Goal: Task Accomplishment & Management: Use online tool/utility

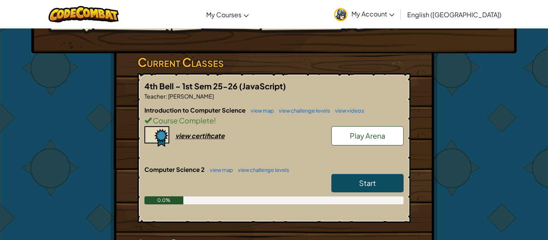
scroll to position [111, 0]
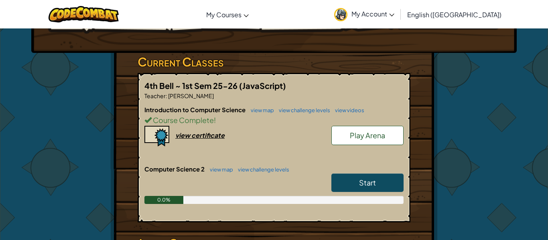
click at [375, 186] on span "Start" at bounding box center [367, 182] width 17 height 9
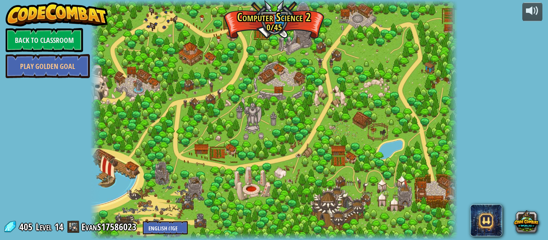
click at [352, 204] on div at bounding box center [273, 120] width 367 height 240
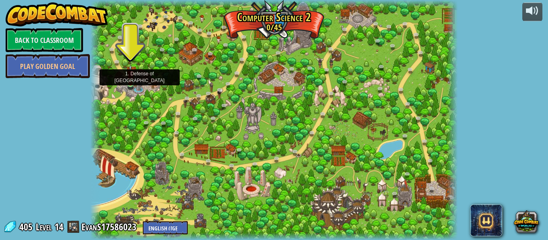
click at [130, 84] on img at bounding box center [130, 74] width 8 height 19
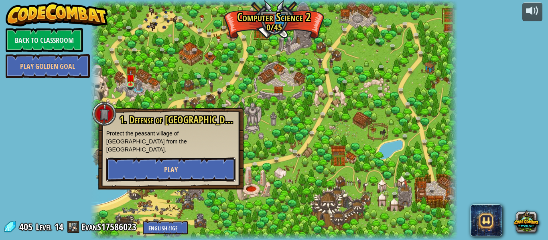
click at [154, 166] on button "Play" at bounding box center [170, 170] width 129 height 24
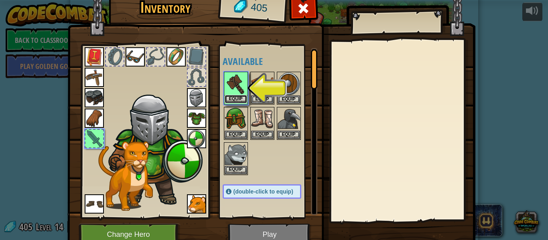
click at [241, 97] on button "Equip" at bounding box center [236, 99] width 22 height 8
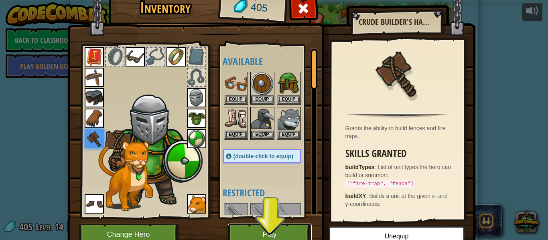
click at [277, 230] on button "Play" at bounding box center [270, 235] width 84 height 22
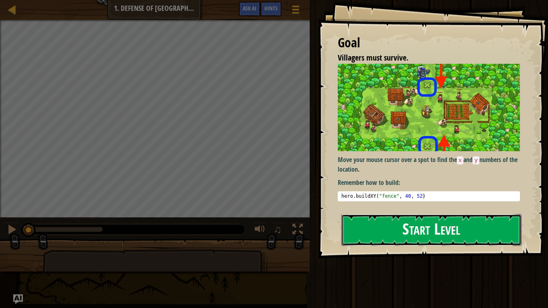
click at [401, 233] on button "Start Level" at bounding box center [431, 230] width 180 height 32
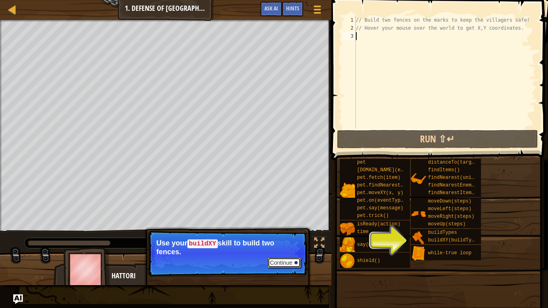
click at [291, 240] on button "Continue" at bounding box center [283, 262] width 33 height 10
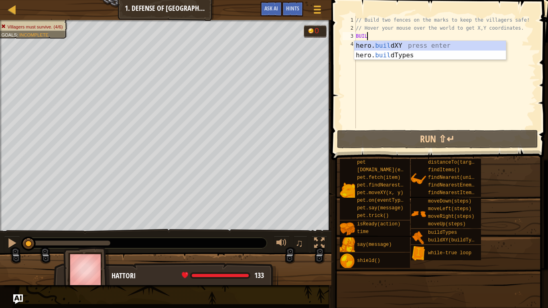
scroll to position [4, 2]
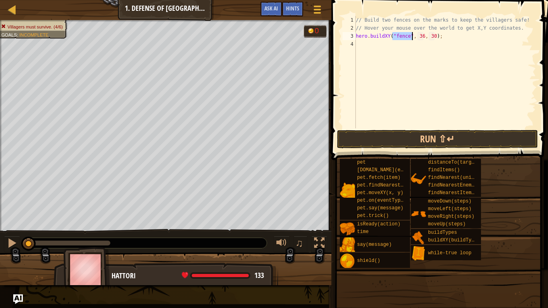
click at [422, 32] on div "// Build two fences on the marks to keep the villagers safe! // Hover your mous…" at bounding box center [445, 80] width 182 height 128
click at [393, 36] on div "// Build two fences on the marks to keep the villagers safe! // Hover your mous…" at bounding box center [445, 80] width 182 height 128
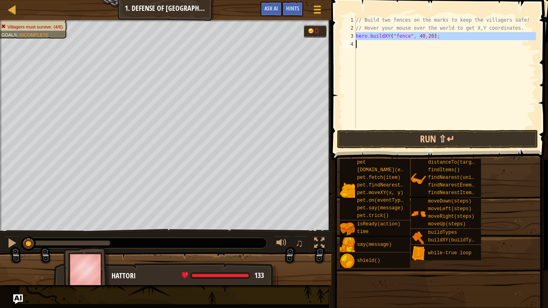
type textarea "hero.buildXY("fence", 40,20);"
click at [384, 45] on div "// Build two fences on the marks to keep the villagers safe! // Hover your mous…" at bounding box center [445, 72] width 182 height 112
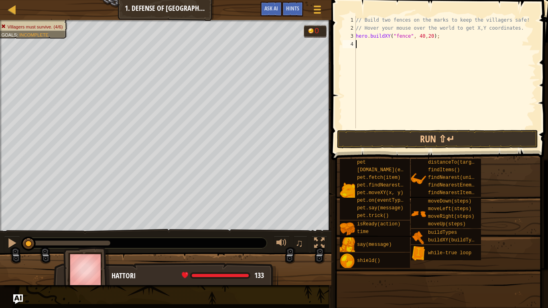
paste textarea "hero.buildXY("fence", 40,20);"
click at [384, 45] on div "// Build two fences on the marks to keep the villagers safe! // Hover your mous…" at bounding box center [445, 80] width 182 height 128
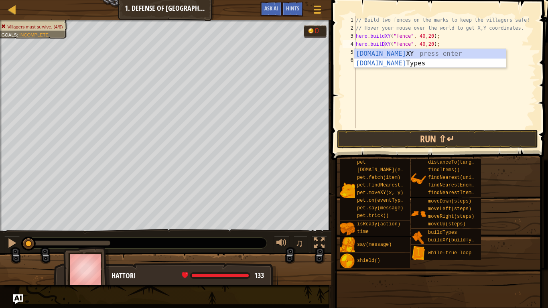
scroll to position [4, 4]
click at [431, 45] on div "// Build two fences on the marks to keep the villagers safe! // Hover your mous…" at bounding box center [445, 80] width 182 height 128
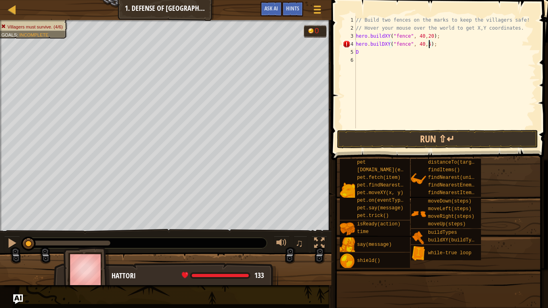
scroll to position [4, 11]
click at [413, 134] on button "Run ⇧↵" at bounding box center [437, 139] width 201 height 18
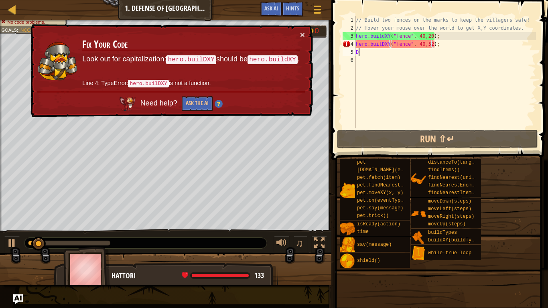
click at [364, 55] on div "// Build two fences on the marks to keep the villagers safe! // Hover your mous…" at bounding box center [445, 80] width 182 height 128
type textarea "D"
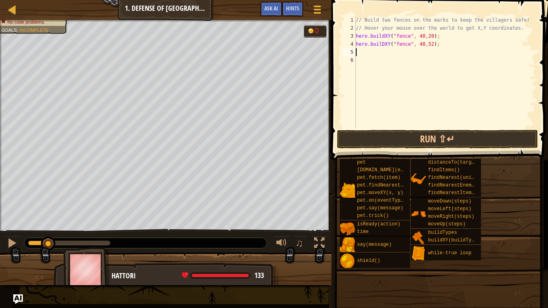
click at [384, 45] on div "// Build two fences on the marks to keep the villagers safe! // Hover your mous…" at bounding box center [445, 80] width 182 height 128
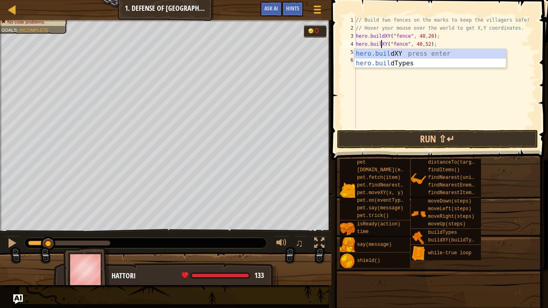
scroll to position [4, 4]
type textarea "hero.buildXY("fence", 40,52);"
click at [400, 152] on span at bounding box center [438, 268] width 211 height 237
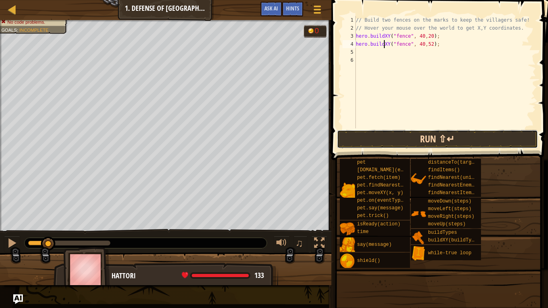
click at [385, 144] on button "Run ⇧↵" at bounding box center [437, 139] width 201 height 18
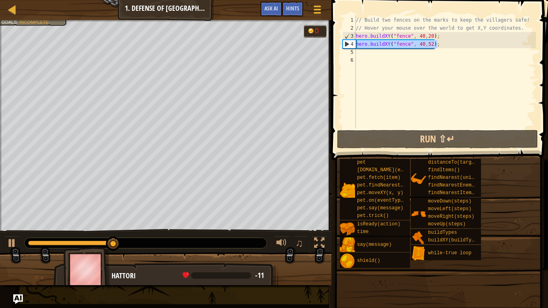
drag, startPoint x: 442, startPoint y: 46, endPoint x: 356, endPoint y: 45, distance: 86.2
click at [356, 45] on div "// Build two fences on the marks to keep the villagers safe! // Hover your mous…" at bounding box center [445, 80] width 182 height 128
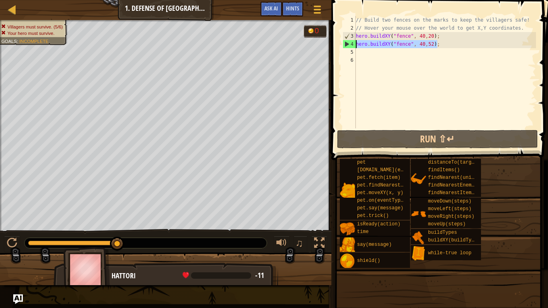
scroll to position [4, 0]
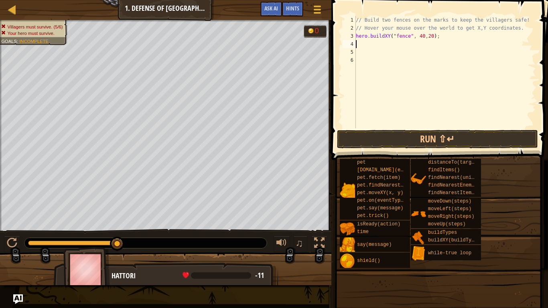
click at [523, 30] on div "// Build two fences on the marks to keep the villagers safe! // Hover your mous…" at bounding box center [445, 80] width 182 height 128
type textarea "// Hover your mouse over the world to get X,Y coordinates."
paste textarea "hero.buildXY("fence", 40,52);"
type textarea "hero.buildXY("fence", 40,52);"
click at [442, 141] on button "Run ⇧↵" at bounding box center [437, 139] width 201 height 18
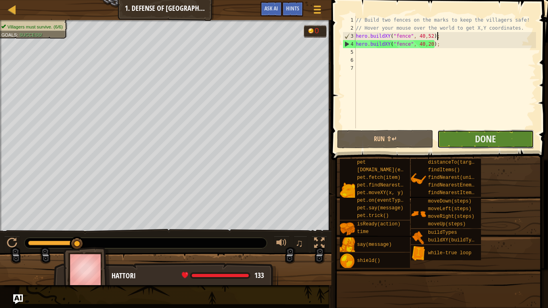
click at [471, 131] on button "Done" at bounding box center [485, 139] width 96 height 18
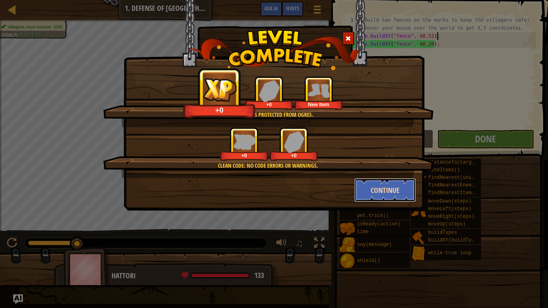
click at [401, 187] on button "Continue" at bounding box center [385, 190] width 62 height 24
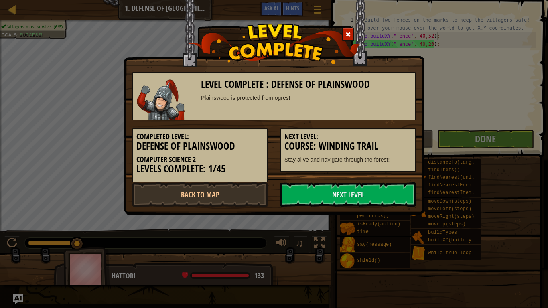
click at [401, 187] on link "Next Level" at bounding box center [348, 194] width 136 height 24
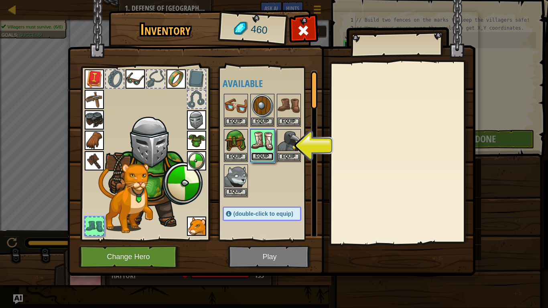
click at [269, 159] on button "Equip" at bounding box center [262, 156] width 22 height 8
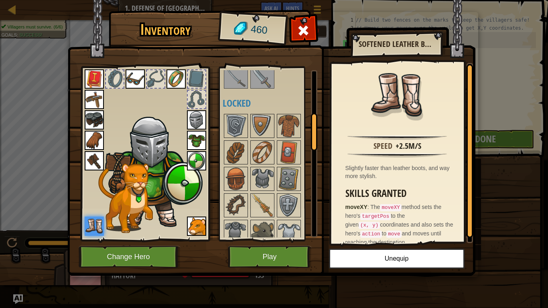
scroll to position [188, 0]
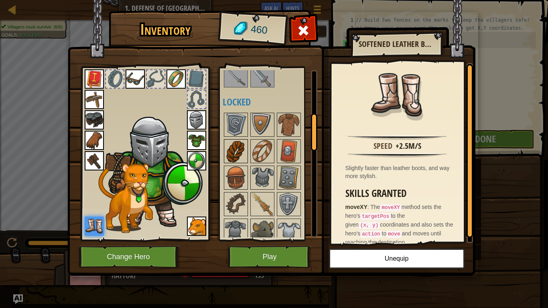
click at [242, 148] on img at bounding box center [236, 151] width 22 height 22
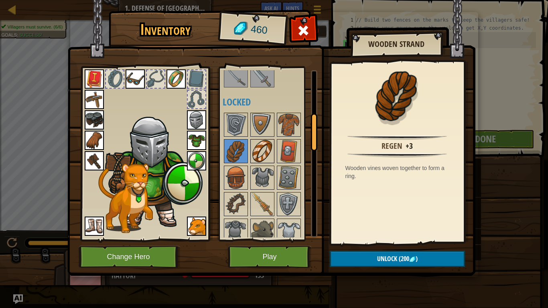
click at [255, 149] on img at bounding box center [262, 151] width 22 height 22
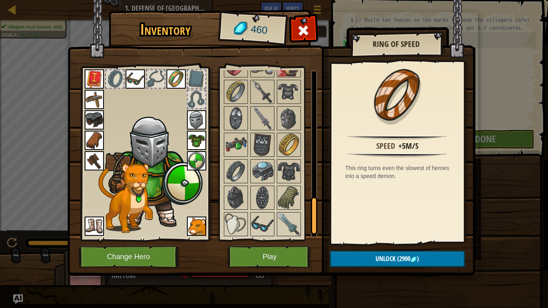
scroll to position [592, 0]
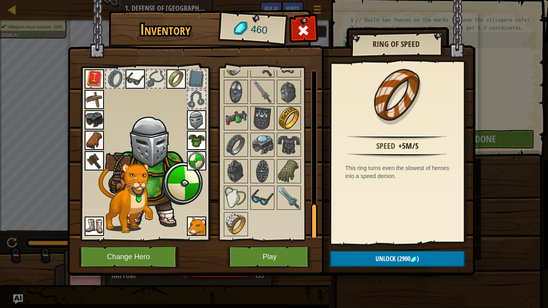
click at [278, 117] on img at bounding box center [289, 118] width 22 height 22
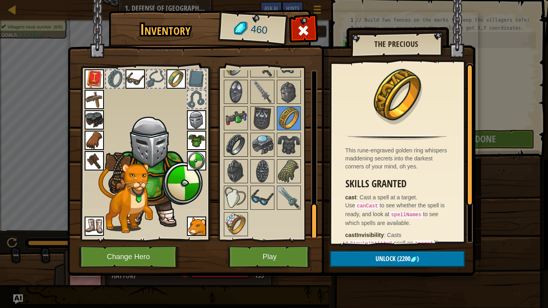
click at [232, 155] on img at bounding box center [236, 145] width 22 height 22
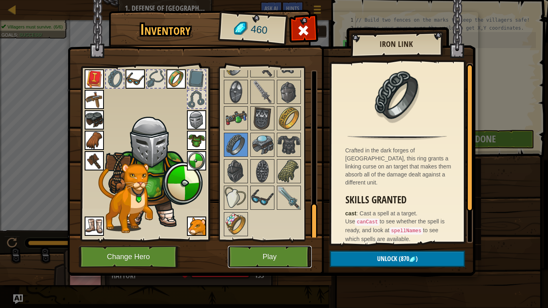
click at [278, 240] on button "Play" at bounding box center [270, 257] width 84 height 22
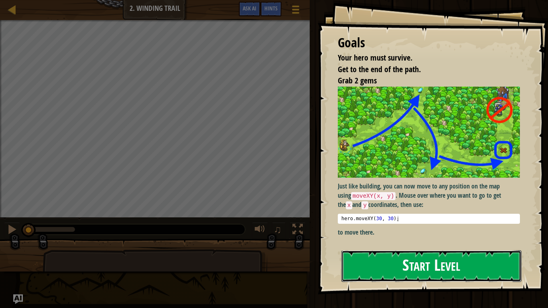
click at [413, 240] on button "Start Level" at bounding box center [431, 266] width 180 height 32
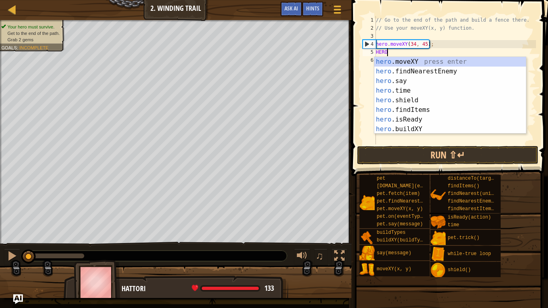
scroll to position [4, 1]
type textarea "H"
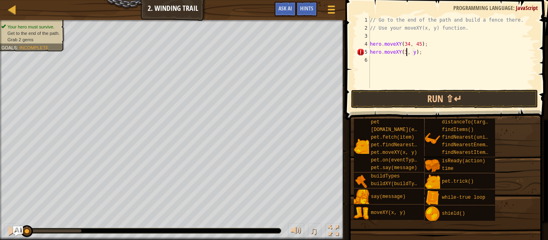
scroll to position [4, 6]
click at [417, 54] on div "// Go to the end of the path and build a fence there. // Use your moveXY(x, y) …" at bounding box center [452, 60] width 168 height 88
type textarea "hero.moveXY(36,60);"
click at [419, 97] on button "Run ⇧↵" at bounding box center [444, 99] width 187 height 18
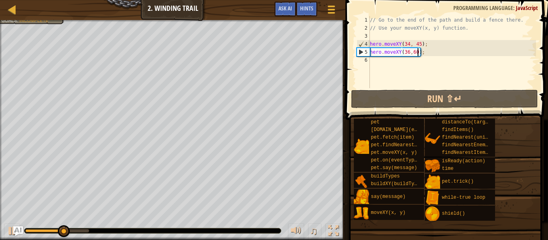
click at [420, 63] on div "// Go to the end of the path and build a fence there. // Use your moveXY(x, y) …" at bounding box center [452, 60] width 168 height 88
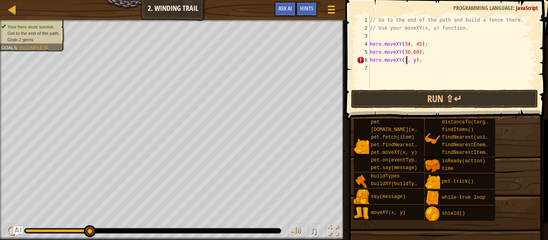
scroll to position [4, 6]
click at [417, 63] on div "// Go to the end of the path and build a fence there. // Use your moveXY(x, y) …" at bounding box center [452, 60] width 168 height 88
type textarea "hero.moveXY(37,13);"
click at [399, 96] on button "Run ⇧↵" at bounding box center [444, 99] width 187 height 18
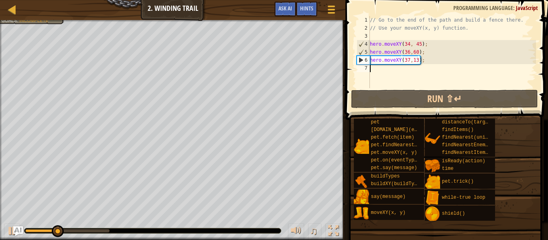
click at [385, 69] on div "// Go to the end of the path and build a fence there. // Use your moveXY(x, y) …" at bounding box center [452, 60] width 168 height 88
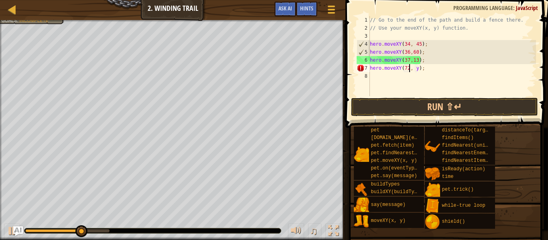
scroll to position [4, 6]
click at [418, 69] on div "// Go to the end of the path and build a fence there. // Use your moveXY(x, y) …" at bounding box center [452, 64] width 168 height 96
type textarea "hero.moveXY(72, 25);"
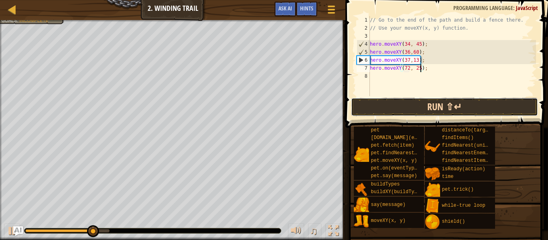
click at [410, 102] on button "Run ⇧↵" at bounding box center [444, 107] width 187 height 18
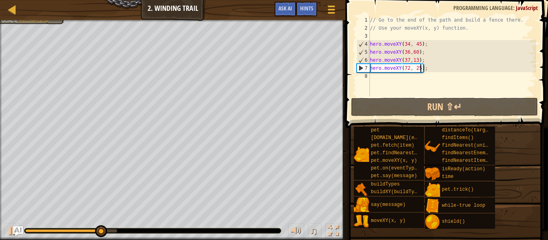
click at [381, 78] on div "// Go to the end of the path and build a fence there. // Use your moveXY(x, y) …" at bounding box center [452, 64] width 168 height 96
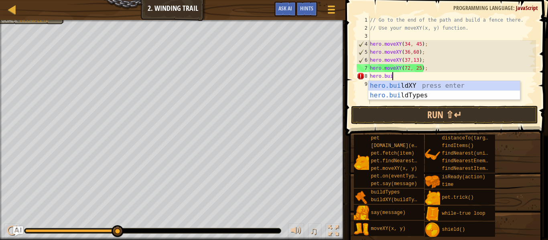
scroll to position [4, 3]
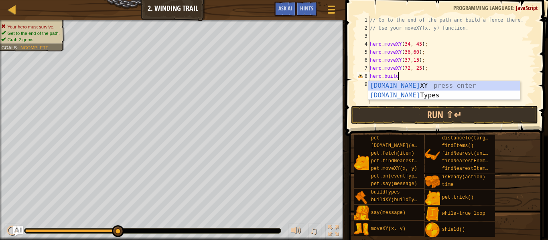
type textarea "hero.buildXY("fence", 36, 30);"
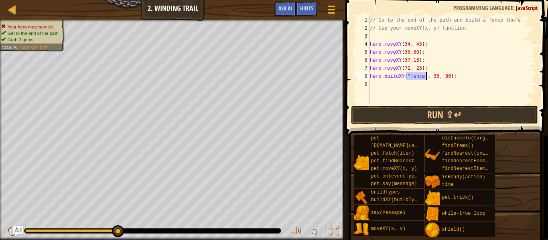
click at [436, 80] on div "// Go to the end of the path and build a fence there. // Use your moveXY(x, y) …" at bounding box center [452, 68] width 168 height 104
click at [437, 78] on div "// Go to the end of the path and build a fence there. // Use your moveXY(x, y) …" at bounding box center [452, 68] width 168 height 104
click at [447, 78] on div "// Go to the end of the path and build a fence there. // Use your moveXY(x, y) …" at bounding box center [452, 68] width 168 height 104
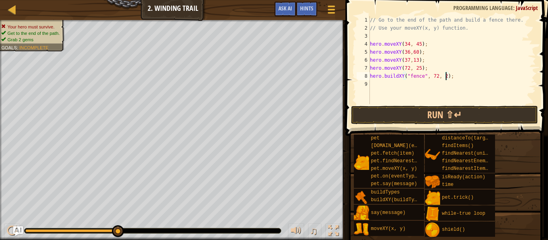
scroll to position [4, 12]
type textarea "hero.buildXY("fence", 72, 27);"
click at [445, 111] on button "Run ⇧↵" at bounding box center [444, 115] width 187 height 18
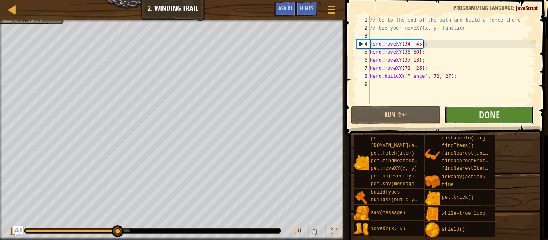
click at [449, 116] on button "Done" at bounding box center [488, 115] width 89 height 18
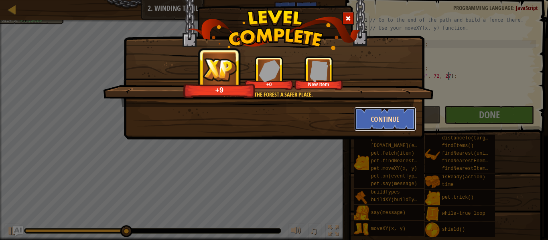
click at [403, 115] on button "Continue" at bounding box center [385, 119] width 62 height 24
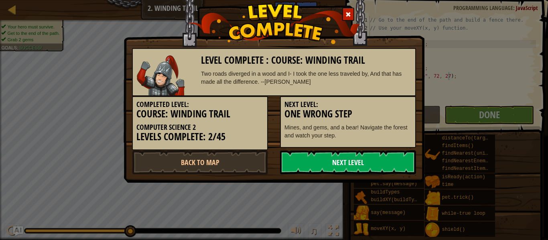
click at [314, 151] on link "Next Level" at bounding box center [348, 162] width 136 height 24
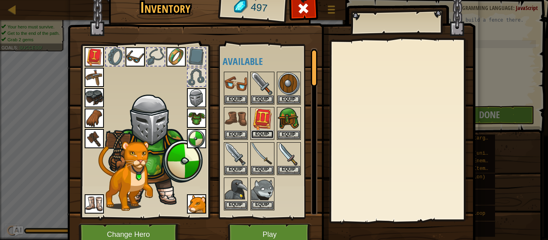
click at [268, 132] on button "Equip" at bounding box center [262, 134] width 22 height 8
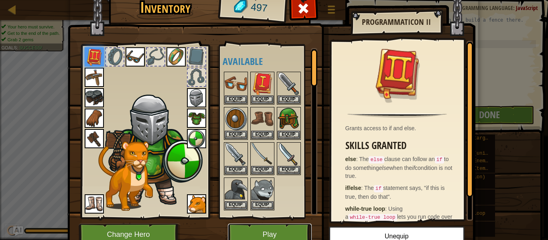
click at [300, 230] on button "Play" at bounding box center [270, 235] width 84 height 22
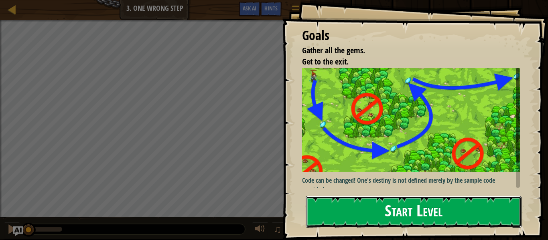
click at [419, 207] on button "Start Level" at bounding box center [414, 212] width 216 height 32
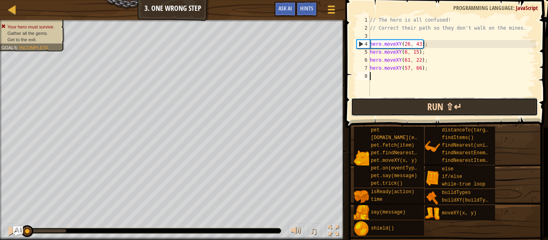
click at [396, 112] on button "Run ⇧↵" at bounding box center [444, 107] width 187 height 18
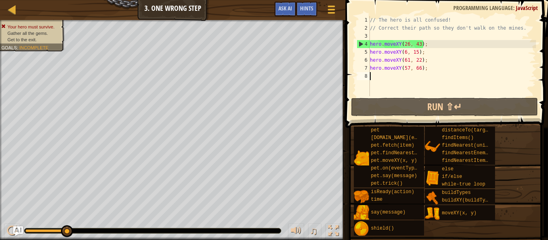
click at [414, 54] on div "// The hero is all confused! // Correct their path so they don't walk on the mi…" at bounding box center [452, 64] width 168 height 96
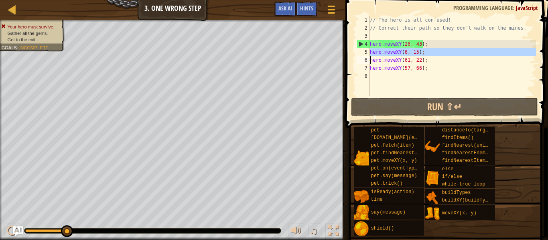
click at [427, 46] on div "// The hero is all confused! // Correct their path so they don't walk on the mi…" at bounding box center [452, 64] width 168 height 96
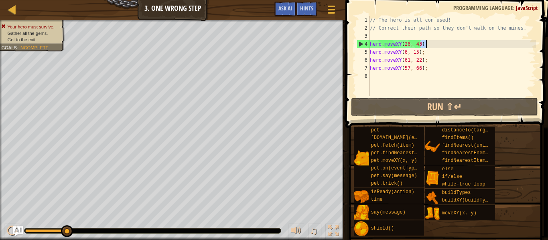
click at [427, 46] on div "// The hero is all confused! // Correct their path so they don't walk on the mi…" at bounding box center [452, 64] width 168 height 96
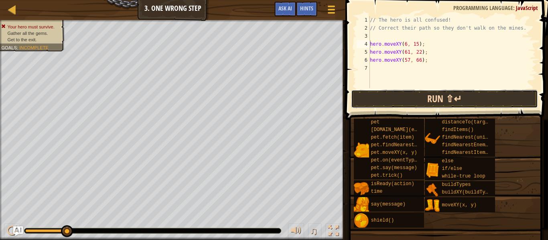
click at [415, 101] on button "Run ⇧↵" at bounding box center [444, 99] width 187 height 18
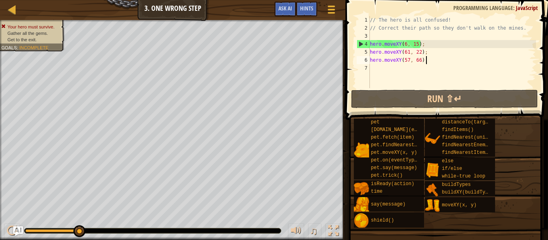
click at [429, 62] on div "// The hero is all confused! // Correct their path so they don't walk on the mi…" at bounding box center [452, 60] width 168 height 88
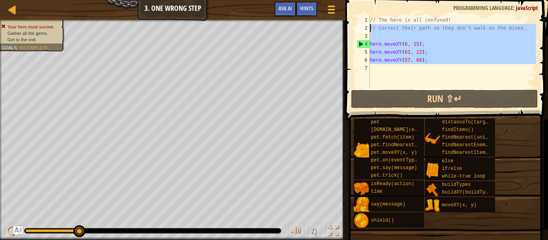
click at [329, 28] on div "Map Computer Science 2 3. One Wrong Step Game Menu Done Hints Ask AI 1 הההההההה…" at bounding box center [274, 120] width 548 height 240
click at [413, 44] on div "// The hero is all confused! // Correct their path so they don't walk on the mi…" at bounding box center [452, 52] width 168 height 72
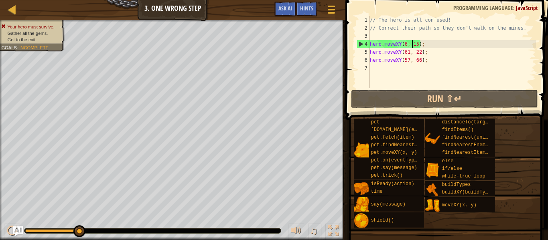
click at [413, 44] on div "// The hero is all confused! // Correct their path so they don't walk on the mi…" at bounding box center [452, 60] width 168 height 88
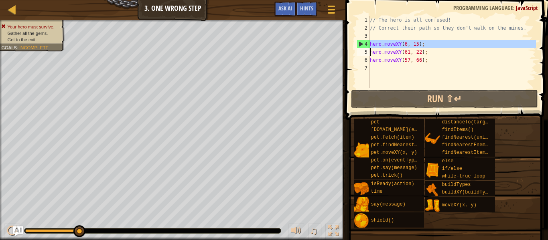
click at [438, 57] on div "// The hero is all confused! // Correct their path so they don't walk on the mi…" at bounding box center [452, 60] width 168 height 88
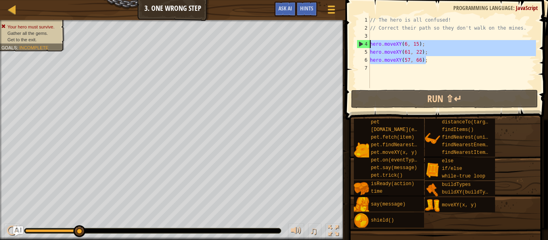
drag, startPoint x: 437, startPoint y: 57, endPoint x: 359, endPoint y: 42, distance: 79.4
click at [359, 42] on div "hero.moveXY(57, 66); 1 2 3 4 5 6 7 // The hero is all confused! // Correct thei…" at bounding box center [445, 52] width 181 height 72
type textarea "hero.moveXY(6, 15); hero.moveXY(61, 22);"
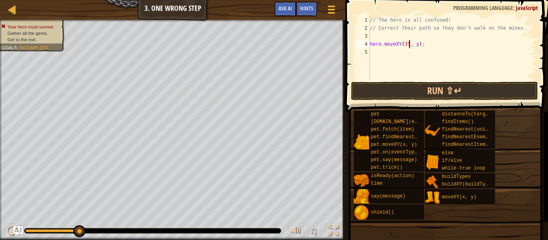
scroll to position [4, 6]
type textarea "hero.moveXY(35, 25);"
click at [374, 51] on div "// The hero is all confused! // Correct their path so they don't walk on the mi…" at bounding box center [452, 56] width 168 height 80
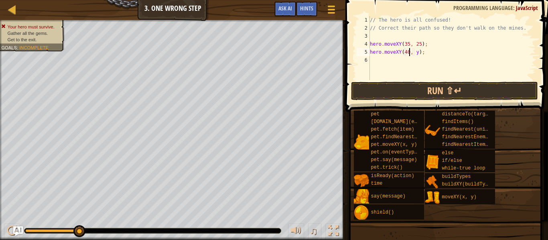
click at [418, 53] on div "// The hero is all confused! // Correct their path so they don't walk on the mi…" at bounding box center [452, 56] width 168 height 80
type textarea "hero.moveXY(40, 56);"
click at [438, 53] on div "// The hero is all confused! // Correct their path so they don't walk on the mi…" at bounding box center [452, 56] width 168 height 80
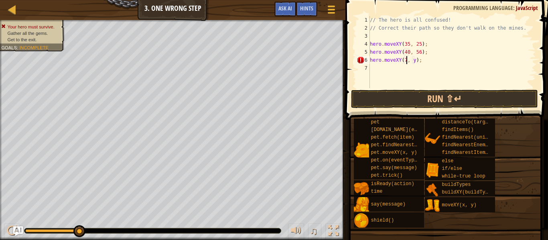
scroll to position [4, 6]
click at [415, 61] on div "// The hero is all confused! // Correct their path so they don't walk on the mi…" at bounding box center [452, 60] width 168 height 88
type textarea "hero.moveXY(77, 58);"
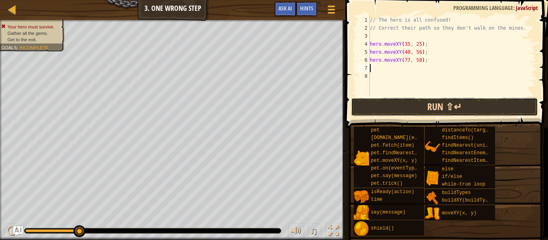
click at [446, 105] on button "Run ⇧↵" at bounding box center [444, 107] width 187 height 18
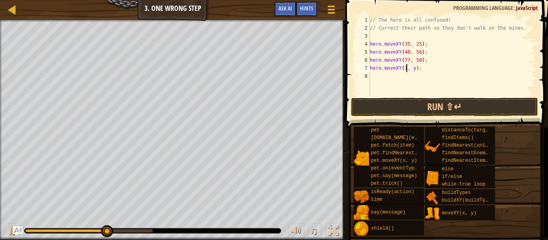
scroll to position [4, 6]
click at [416, 70] on div "// The hero is all confused! // Correct their path so they don't walk on the mi…" at bounding box center [452, 64] width 168 height 96
type textarea "hero.moveXY(11, 36);"
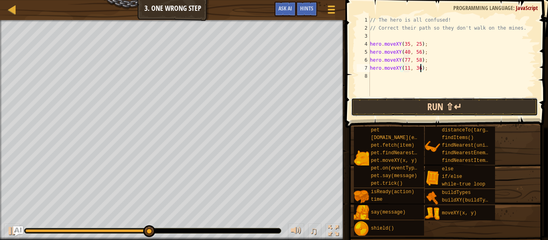
click at [421, 103] on button "Run ⇧↵" at bounding box center [444, 107] width 187 height 18
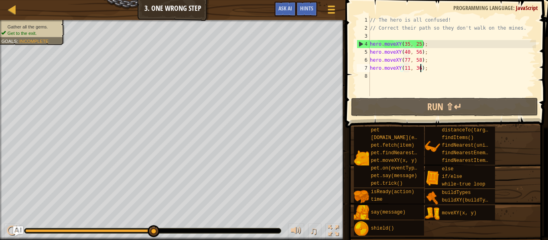
click at [421, 67] on div "// The hero is all confused! // Correct their path so they don't walk on the mi…" at bounding box center [452, 64] width 168 height 96
drag, startPoint x: 431, startPoint y: 67, endPoint x: 368, endPoint y: 67, distance: 63.8
click at [368, 67] on div "hero.moveXY(11, 36); 1 2 3 4 5 6 7 8 // The hero is all confused! // Correct th…" at bounding box center [445, 56] width 181 height 80
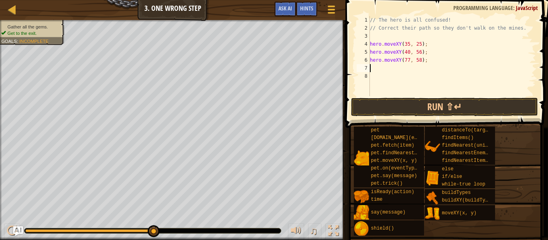
click at [370, 36] on div "// The hero is all confused! // Correct their path so they don't walk on the mi…" at bounding box center [452, 64] width 168 height 96
paste textarea "hero.moveXY(11, 36);"
type textarea "hero.moveXY(11, 36);"
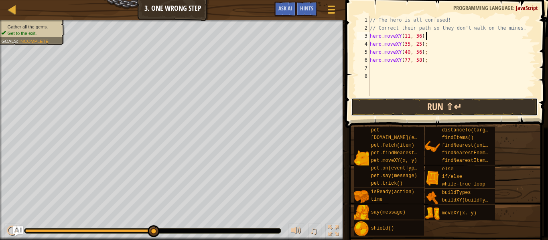
click at [398, 102] on button "Run ⇧↵" at bounding box center [444, 107] width 187 height 18
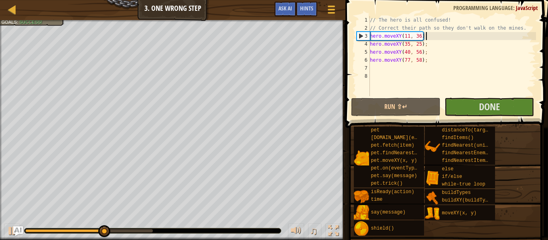
click at [410, 68] on div "// The hero is all confused! // Correct their path so they don't walk on the mi…" at bounding box center [452, 64] width 168 height 96
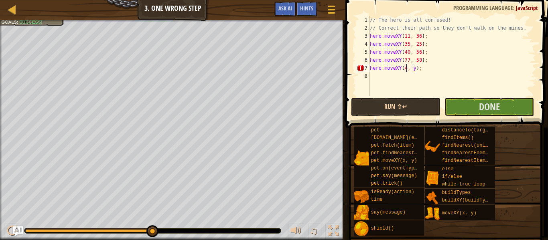
scroll to position [4, 6]
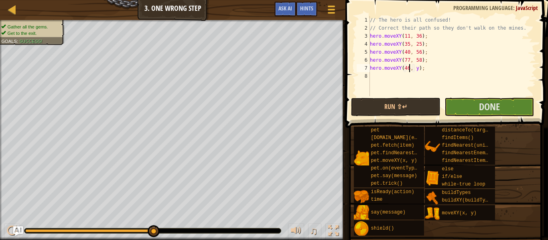
click at [417, 69] on div "// The hero is all confused! // Correct their path so they don't walk on the mi…" at bounding box center [452, 64] width 168 height 96
type textarea "hero.moveXY(46, 11);"
click at [422, 107] on button "Run ⇧↵" at bounding box center [395, 107] width 89 height 18
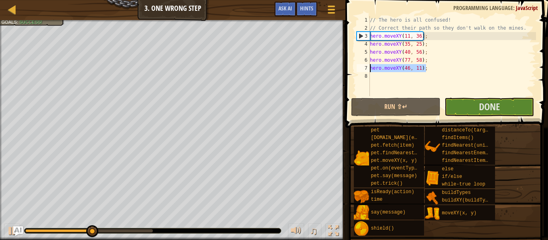
drag, startPoint x: 431, startPoint y: 68, endPoint x: 366, endPoint y: 67, distance: 65.0
click at [366, 67] on div "hero.moveXY(46, 11); 1 2 3 4 5 6 7 8 // The hero is all confused! // Correct th…" at bounding box center [445, 56] width 181 height 80
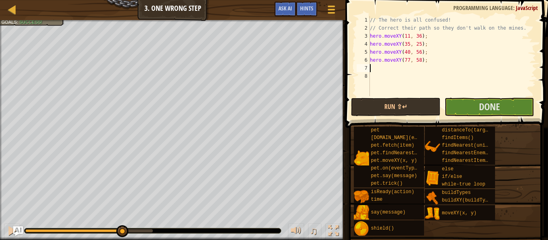
click at [527, 28] on div "// The hero is all confused! // Correct their path so they don't walk on the mi…" at bounding box center [452, 64] width 168 height 96
type textarea "// Correct their path so they don't walk on the mines."
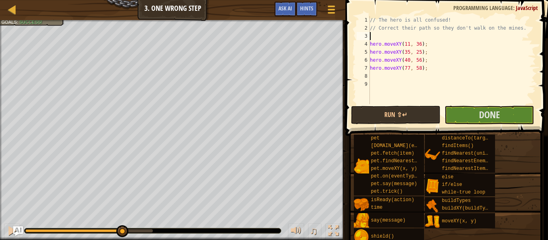
paste textarea "hero.moveXY(46, 11);"
type textarea "hero.moveXY(46, 11);"
click at [502, 107] on button "Done" at bounding box center [488, 115] width 89 height 18
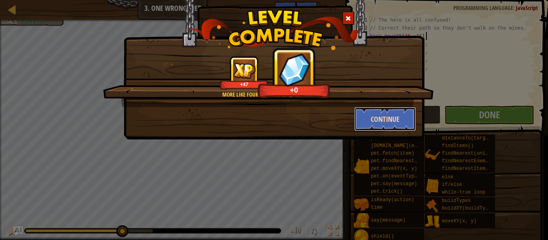
click at [393, 117] on button "Continue" at bounding box center [385, 119] width 62 height 24
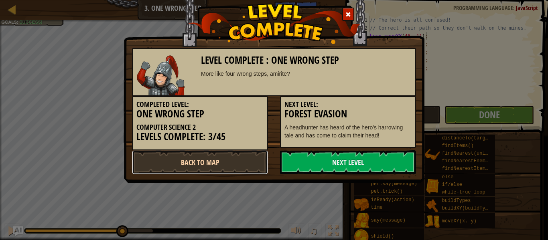
click at [220, 168] on link "Back to Map" at bounding box center [200, 162] width 136 height 24
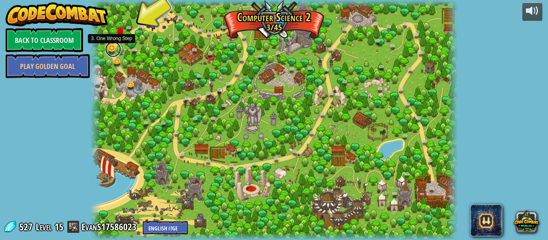
click at [112, 48] on link at bounding box center [113, 49] width 16 height 16
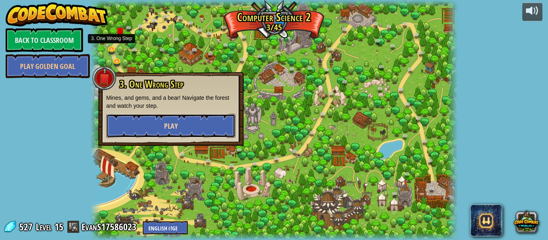
click at [179, 132] on button "Play" at bounding box center [170, 126] width 129 height 24
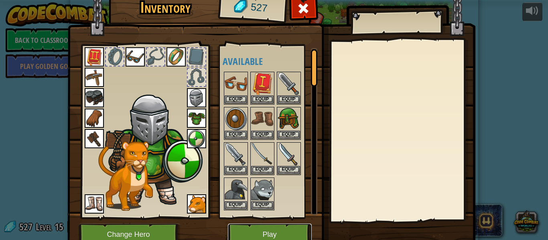
click at [282, 229] on button "Play" at bounding box center [270, 235] width 84 height 22
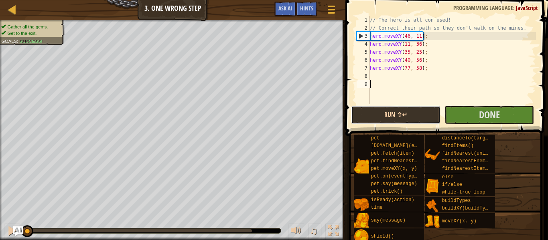
click at [400, 119] on button "Run ⇧↵" at bounding box center [395, 115] width 89 height 18
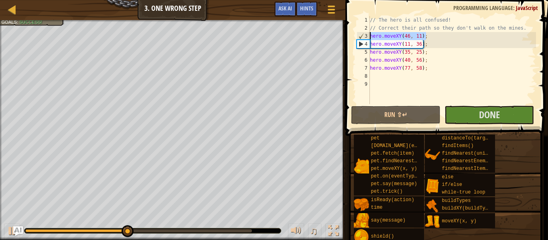
drag, startPoint x: 435, startPoint y: 37, endPoint x: 367, endPoint y: 37, distance: 67.4
click at [367, 37] on div "1 2 3 4 5 6 7 8 9 // The hero is all confused! // Correct their path so they do…" at bounding box center [445, 60] width 181 height 88
type textarea "hero.moveXY(46, 11);"
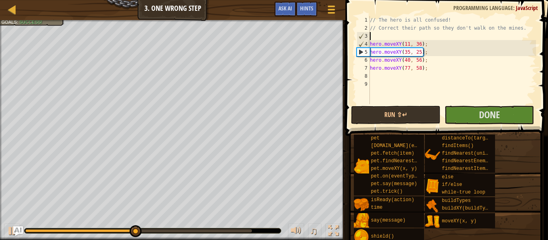
type textarea "// Correct their path so they don't walk on the mines."
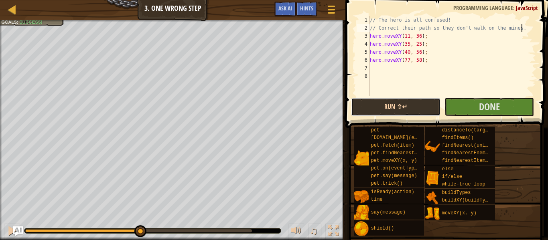
click at [393, 106] on button "Run ⇧↵" at bounding box center [395, 107] width 89 height 18
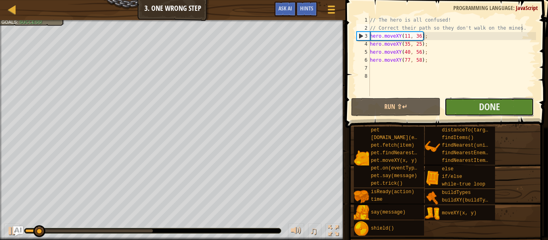
click at [467, 100] on button "Done" at bounding box center [488, 107] width 89 height 18
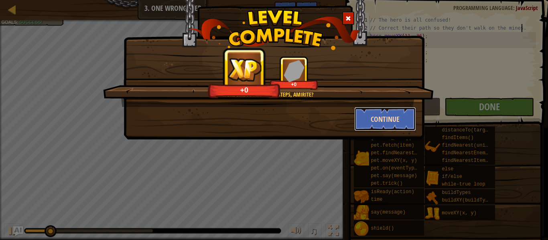
click at [386, 109] on button "Continue" at bounding box center [385, 119] width 62 height 24
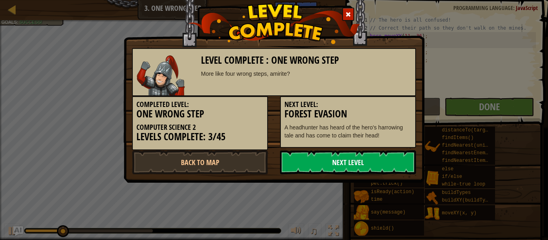
click at [317, 160] on link "Next Level" at bounding box center [348, 162] width 136 height 24
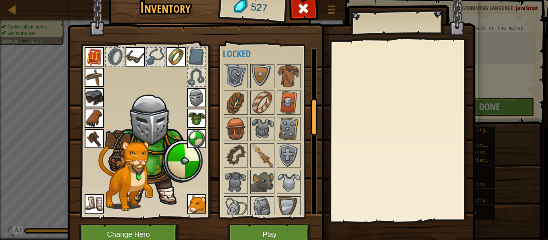
scroll to position [259, 0]
click at [238, 158] on img at bounding box center [236, 155] width 22 height 22
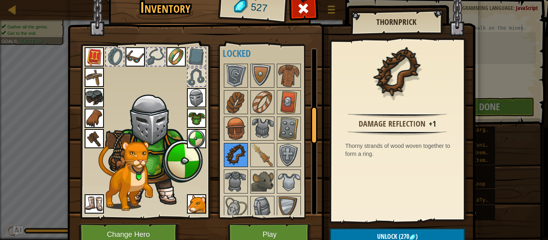
scroll to position [278, 0]
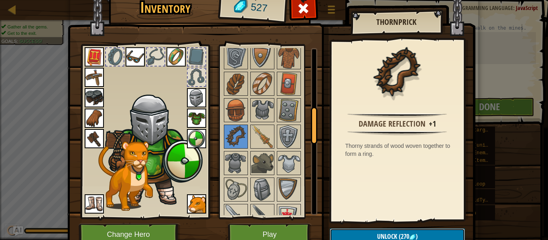
click at [390, 229] on button "Unlock (270 )" at bounding box center [397, 237] width 135 height 16
click at [377, 236] on button "Confirm" at bounding box center [397, 237] width 135 height 16
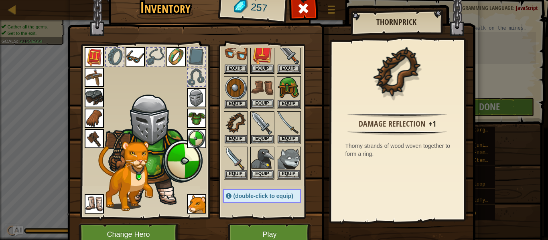
scroll to position [32, 0]
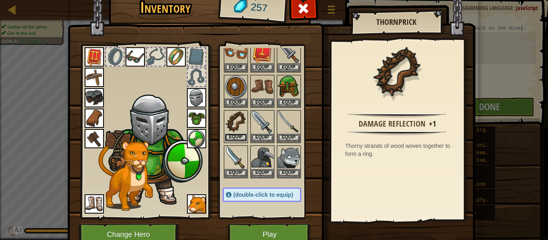
click at [240, 140] on button "Equip" at bounding box center [236, 138] width 22 height 8
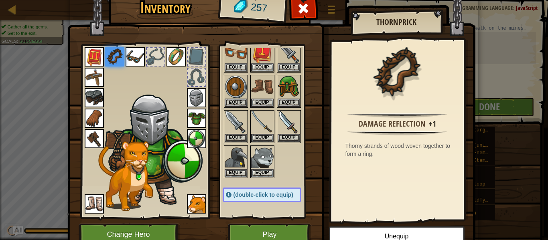
click at [175, 143] on img at bounding box center [154, 149] width 98 height 117
click at [151, 57] on div at bounding box center [156, 57] width 18 height 18
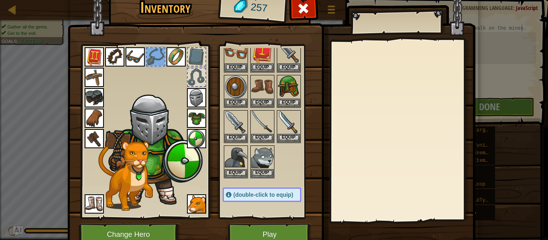
click at [191, 71] on div at bounding box center [197, 78] width 18 height 18
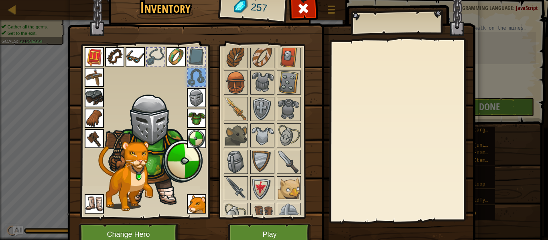
scroll to position [319, 0]
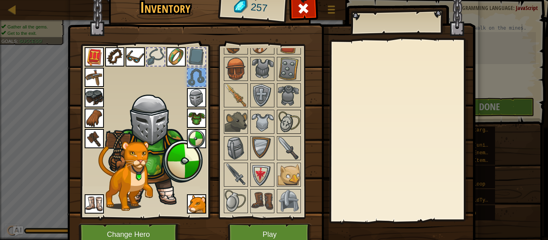
click at [294, 128] on img at bounding box center [289, 122] width 22 height 22
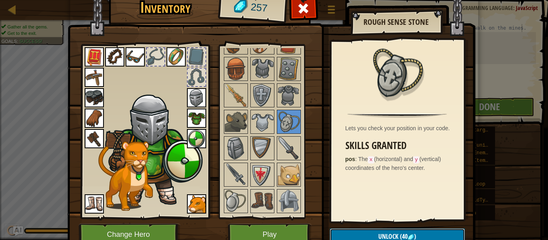
click at [367, 239] on button "Unlock (40 )" at bounding box center [397, 237] width 135 height 16
click at [367, 237] on button "Confirm" at bounding box center [397, 237] width 135 height 16
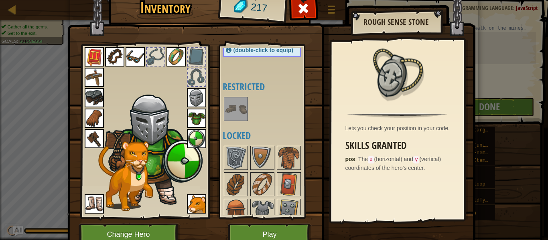
scroll to position [121, 0]
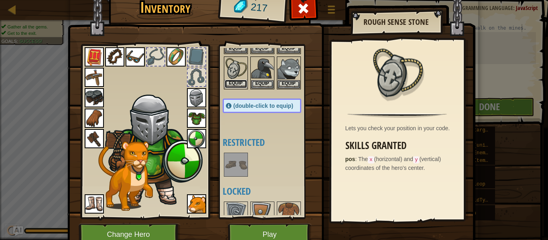
click at [242, 83] on button "Equip" at bounding box center [236, 84] width 22 height 8
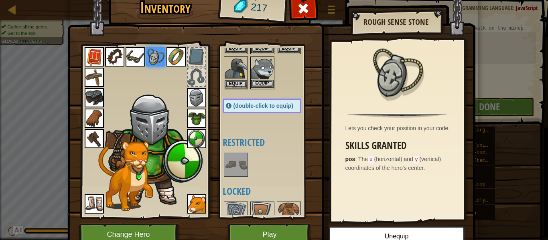
click at [262, 65] on img at bounding box center [262, 68] width 22 height 22
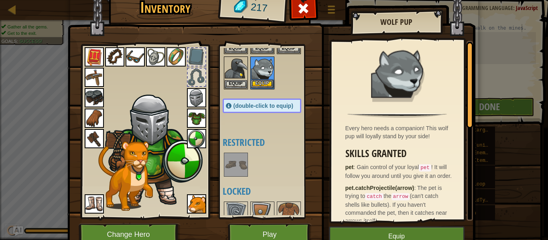
click at [262, 65] on img at bounding box center [262, 68] width 22 height 22
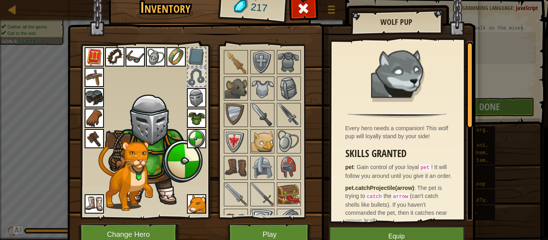
scroll to position [354, 0]
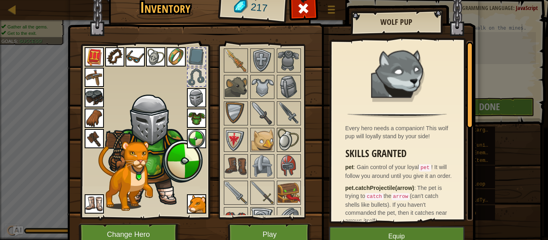
click at [290, 138] on img at bounding box center [289, 140] width 22 height 22
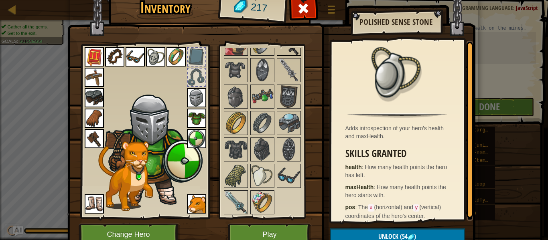
scroll to position [609, 0]
click at [264, 103] on img at bounding box center [262, 96] width 22 height 22
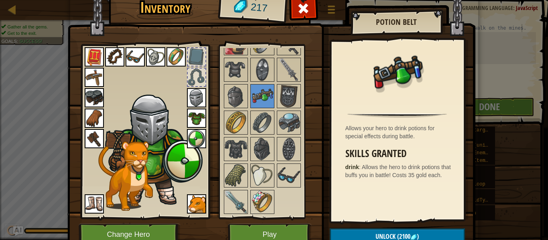
click at [199, 72] on div at bounding box center [197, 78] width 18 height 18
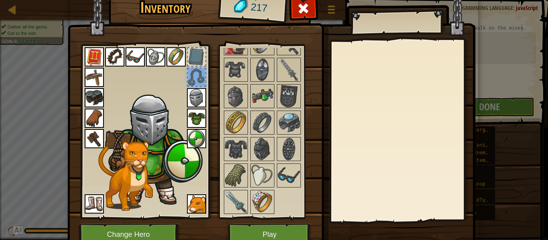
click at [199, 72] on div at bounding box center [197, 78] width 18 height 18
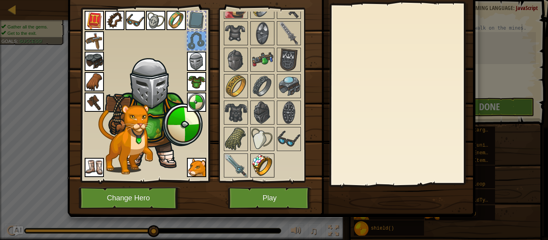
click at [263, 166] on img at bounding box center [262, 165] width 22 height 22
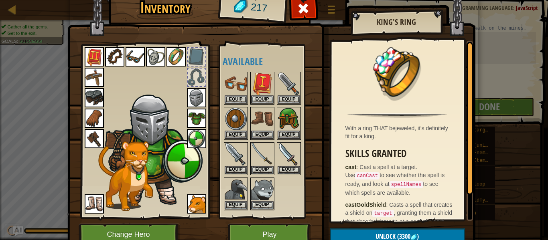
scroll to position [36, 0]
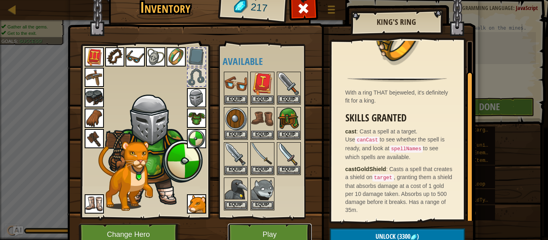
click at [301, 229] on button "Play" at bounding box center [270, 235] width 84 height 22
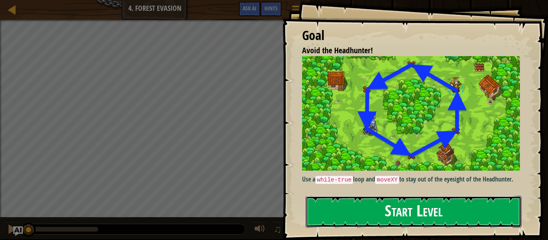
click at [384, 214] on button "Start Level" at bounding box center [414, 212] width 216 height 32
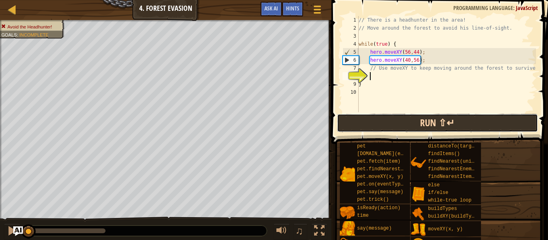
click at [407, 124] on button "Run ⇧↵" at bounding box center [437, 123] width 201 height 18
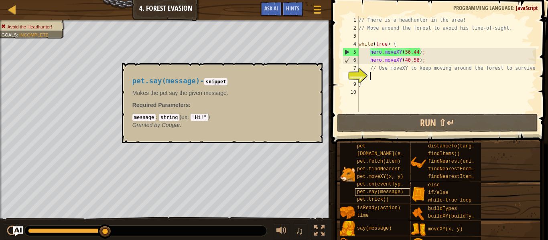
scroll to position [11, 0]
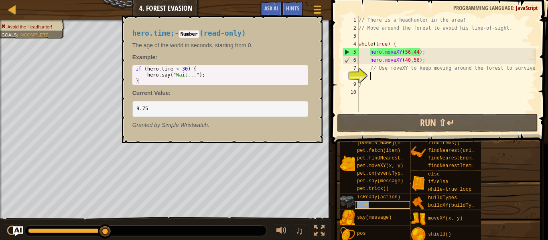
click at [386, 202] on div "time" at bounding box center [382, 205] width 55 height 8
click at [386, 198] on span "isReady(action)" at bounding box center [378, 197] width 43 height 6
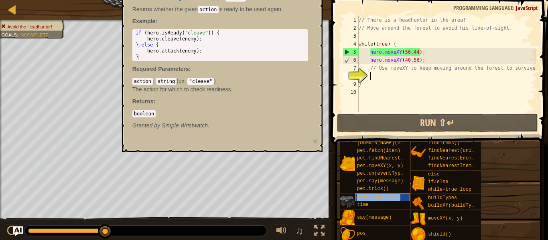
click at [386, 198] on span "isReady(action)" at bounding box center [378, 197] width 43 height 6
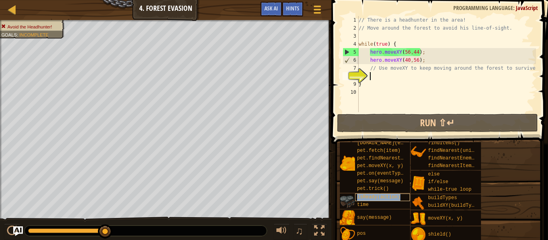
click at [386, 198] on span "isReady(action)" at bounding box center [378, 197] width 43 height 6
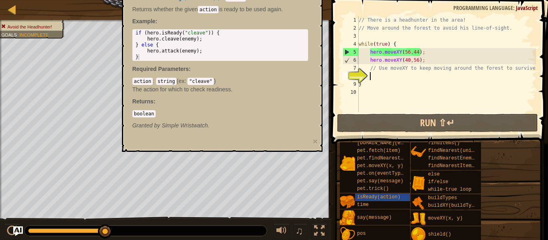
click at [379, 81] on div "// There is a headhunter in the area! // Move around the forest to avoid his li…" at bounding box center [446, 72] width 179 height 112
type textarea "}"
click at [377, 79] on div "// There is a headhunter in the area! // Move around the forest to avoid his li…" at bounding box center [446, 72] width 179 height 112
click at [425, 61] on div "// There is a headhunter in the area! // Move around the forest to avoid his li…" at bounding box center [446, 72] width 179 height 112
type textarea "hero.moveXY(40,56);"
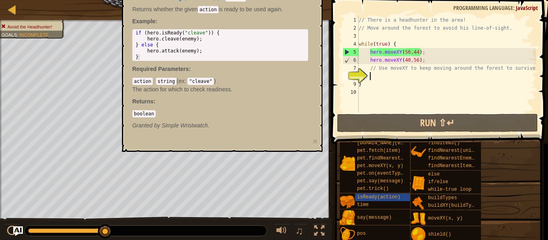
click at [370, 77] on div "// There is a headhunter in the area! // Move around the forest to avoid his li…" at bounding box center [446, 72] width 179 height 112
click at [312, 138] on div "hero.isReady(action); - method Returns whether the given action is ready to be …" at bounding box center [222, 66] width 201 height 172
click at [313, 139] on button "×" at bounding box center [314, 141] width 5 height 8
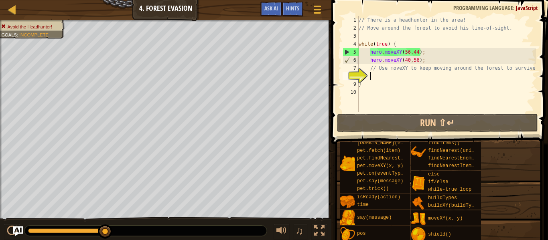
click at [387, 77] on div "// There is a headhunter in the area! // Move around the forest to avoid his li…" at bounding box center [446, 72] width 179 height 112
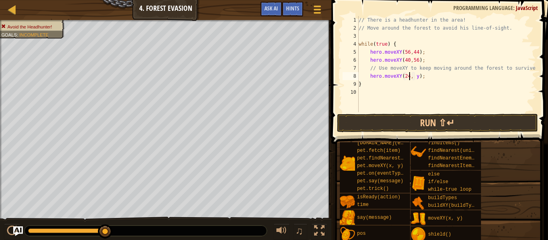
scroll to position [4, 7]
click at [416, 79] on div "// There is a headhunter in the area! // Move around the forest to avoid his li…" at bounding box center [446, 72] width 179 height 112
type textarea "hero.moveXY(24, 44);"
click at [427, 79] on div "// There is a headhunter in the area! // Move around the forest to avoid his li…" at bounding box center [446, 72] width 179 height 112
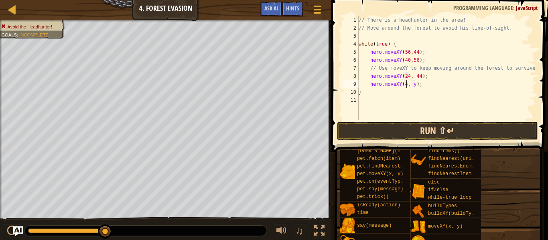
scroll to position [4, 7]
click at [418, 86] on div "// There is a headhunter in the area! // Move around the forest to avoid his li…" at bounding box center [446, 76] width 179 height 120
type textarea "hero.moveXY(40, 12);"
click at [430, 128] on button "Run ⇧↵" at bounding box center [437, 131] width 201 height 18
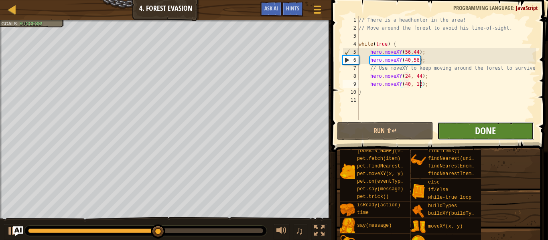
click at [488, 125] on span "Done" at bounding box center [485, 130] width 21 height 13
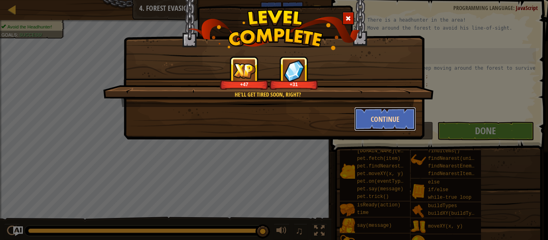
click at [364, 111] on button "Continue" at bounding box center [385, 119] width 62 height 24
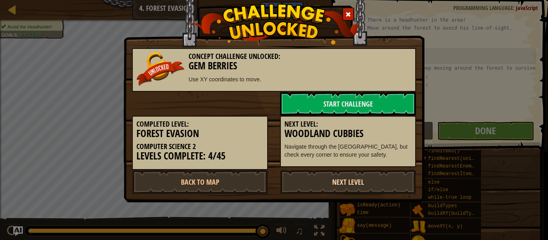
click at [354, 177] on link "Next Level" at bounding box center [348, 182] width 136 height 24
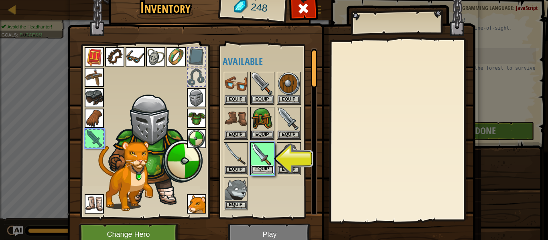
click at [259, 173] on button "Equip" at bounding box center [262, 170] width 22 height 8
